Goal: Task Accomplishment & Management: Use online tool/utility

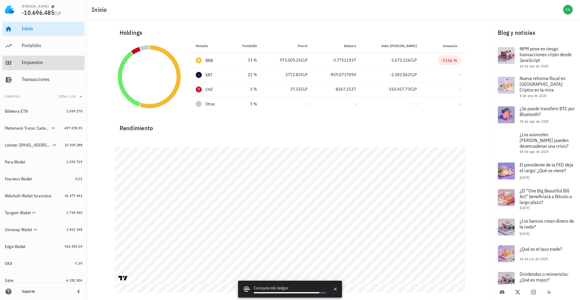
click at [53, 67] on div "Impuestos" at bounding box center [52, 63] width 60 height 14
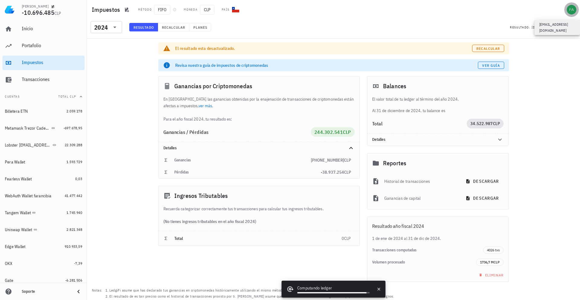
click at [569, 11] on div "avatar" at bounding box center [572, 10] width 10 height 10
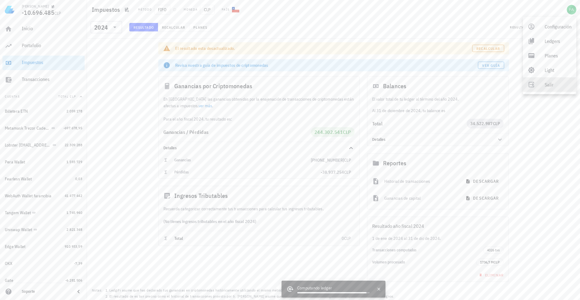
click at [551, 81] on div "Salir" at bounding box center [557, 85] width 27 height 12
